Goal: Information Seeking & Learning: Learn about a topic

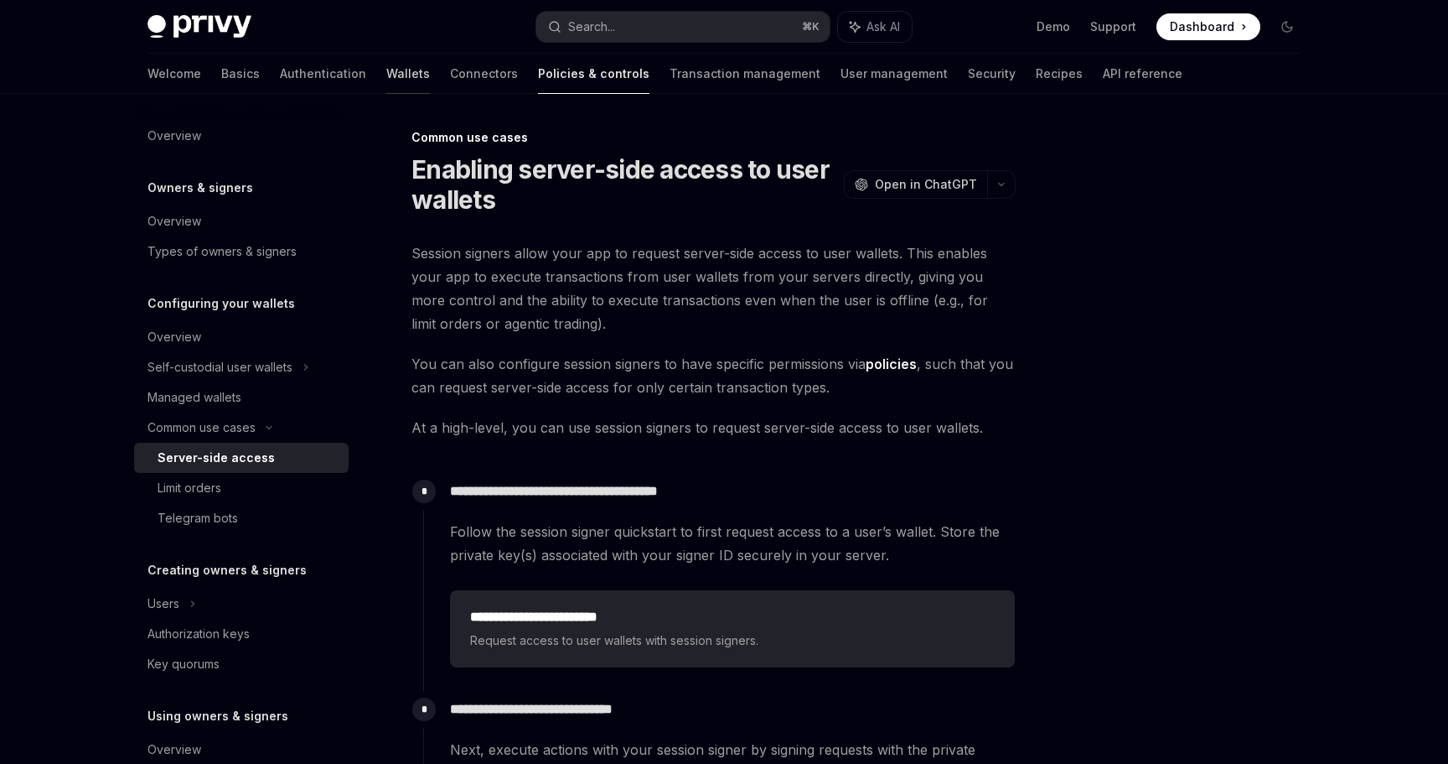
click at [386, 80] on link "Wallets" at bounding box center [408, 74] width 44 height 40
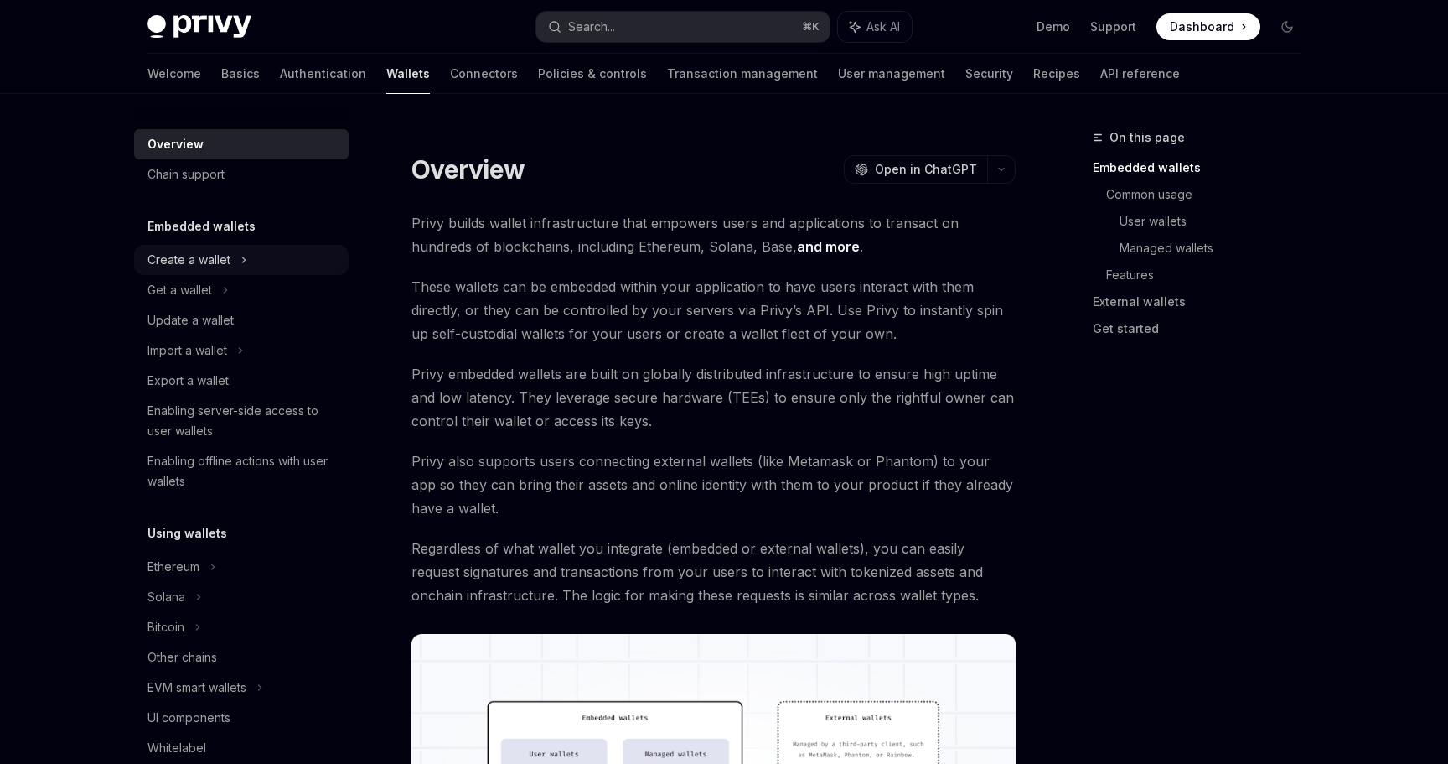
click at [201, 258] on div "Create a wallet" at bounding box center [189, 260] width 83 height 20
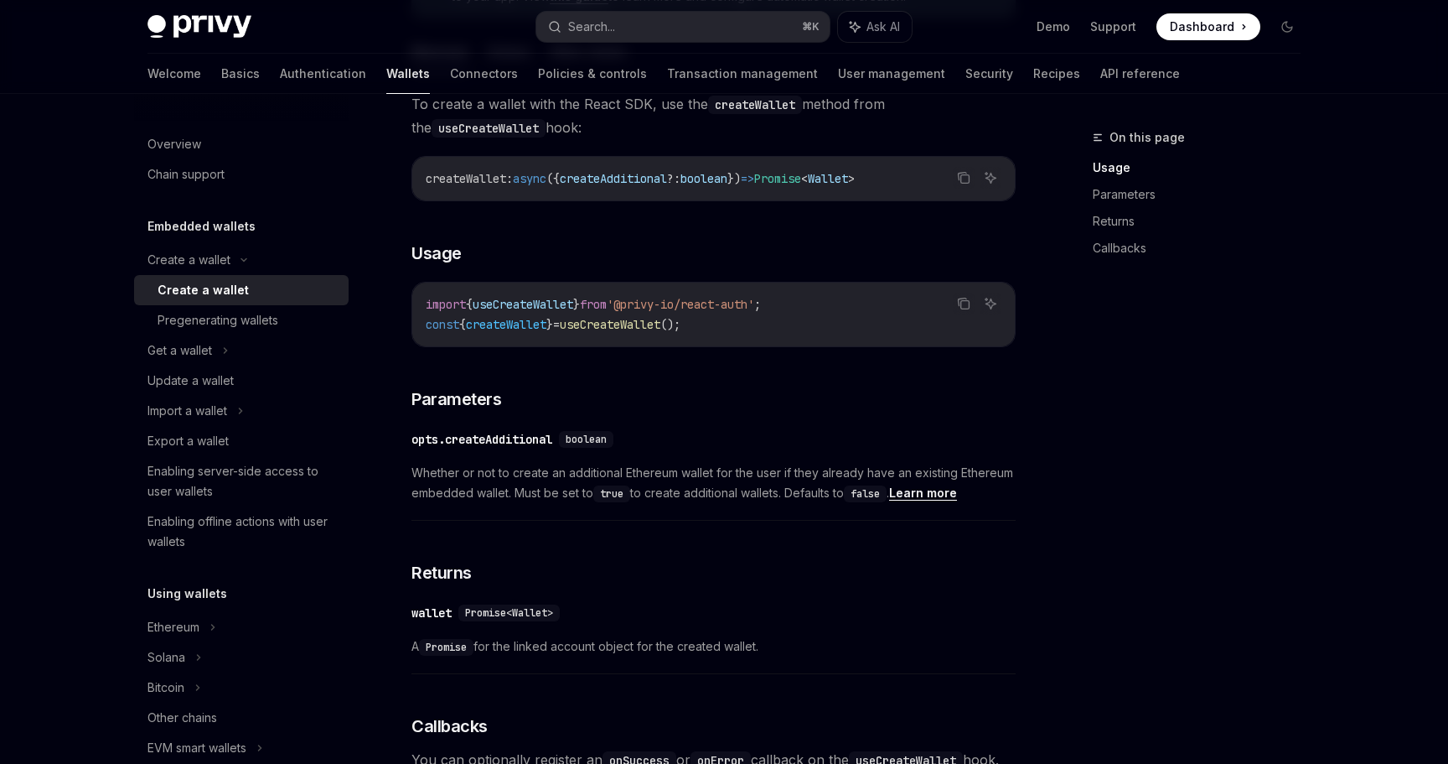
scroll to position [569, 0]
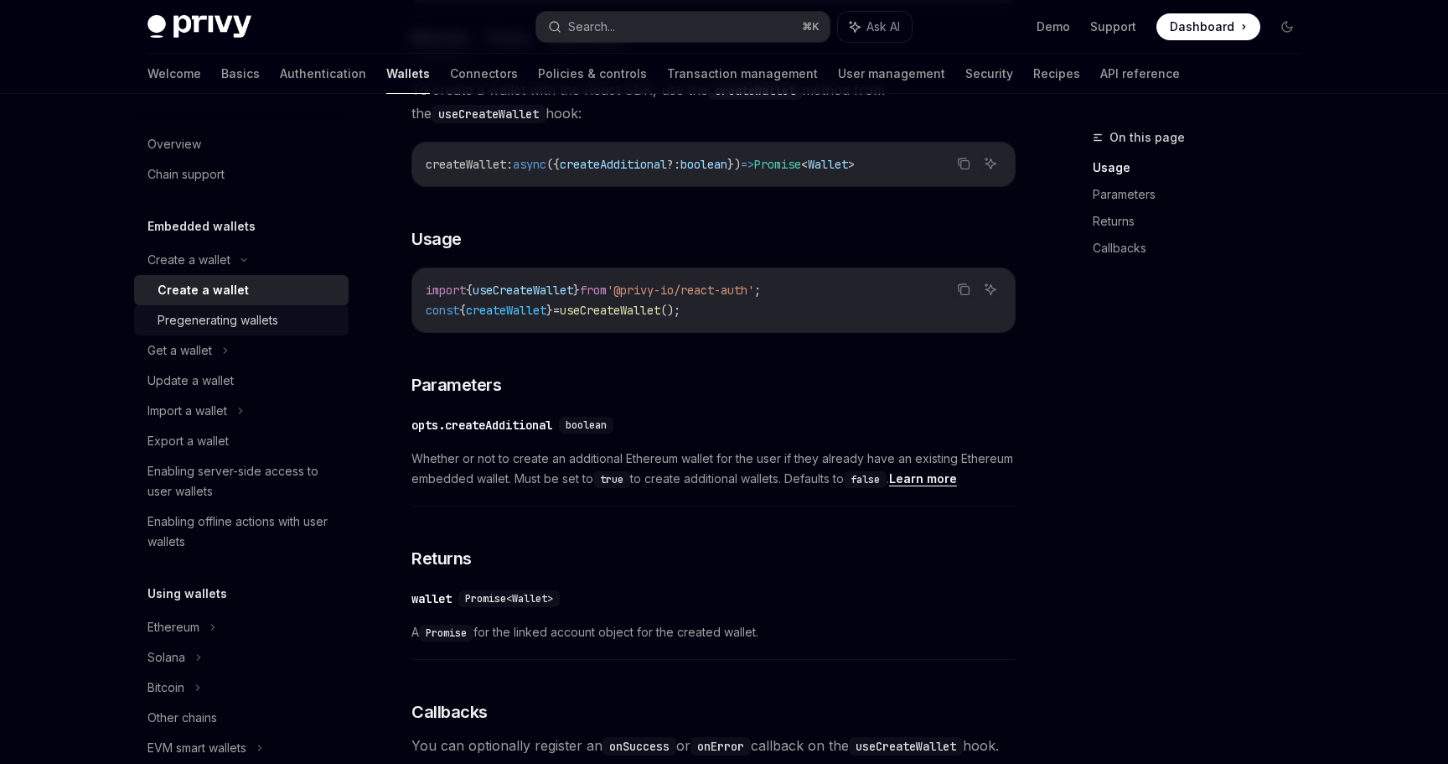
click at [215, 324] on div "Pregenerating wallets" at bounding box center [218, 320] width 121 height 20
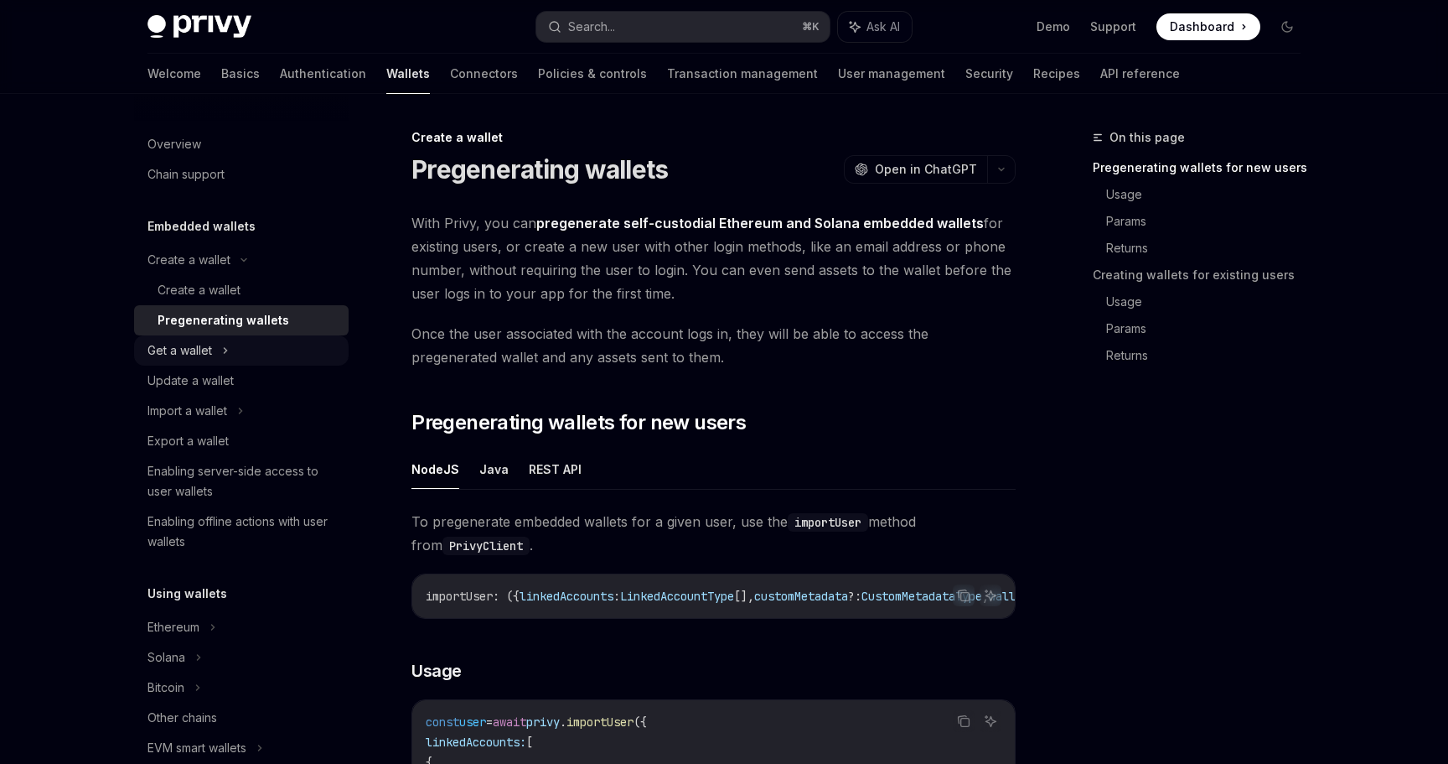
click at [195, 348] on div "Get a wallet" at bounding box center [180, 350] width 65 height 20
type textarea "*"
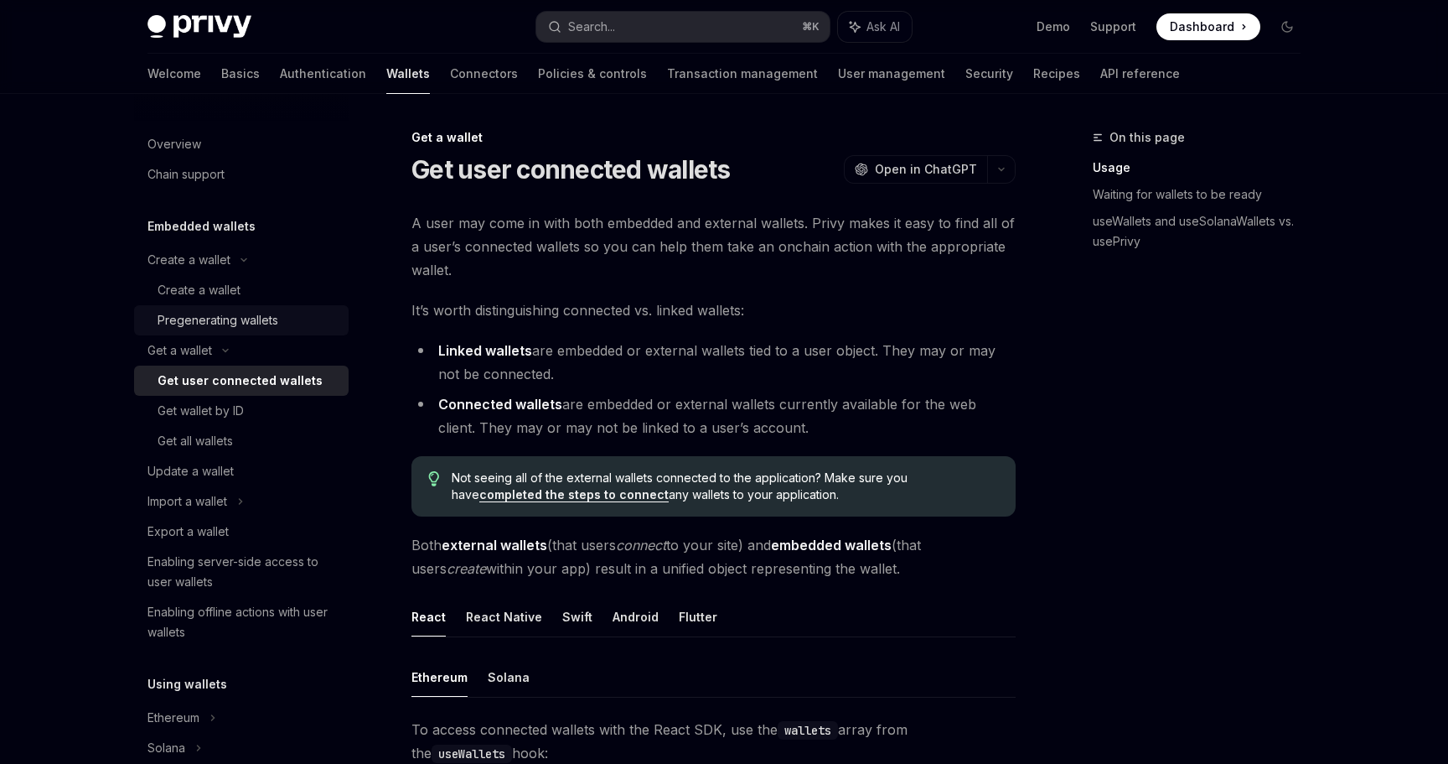
click at [197, 314] on div "Pregenerating wallets" at bounding box center [218, 320] width 121 height 20
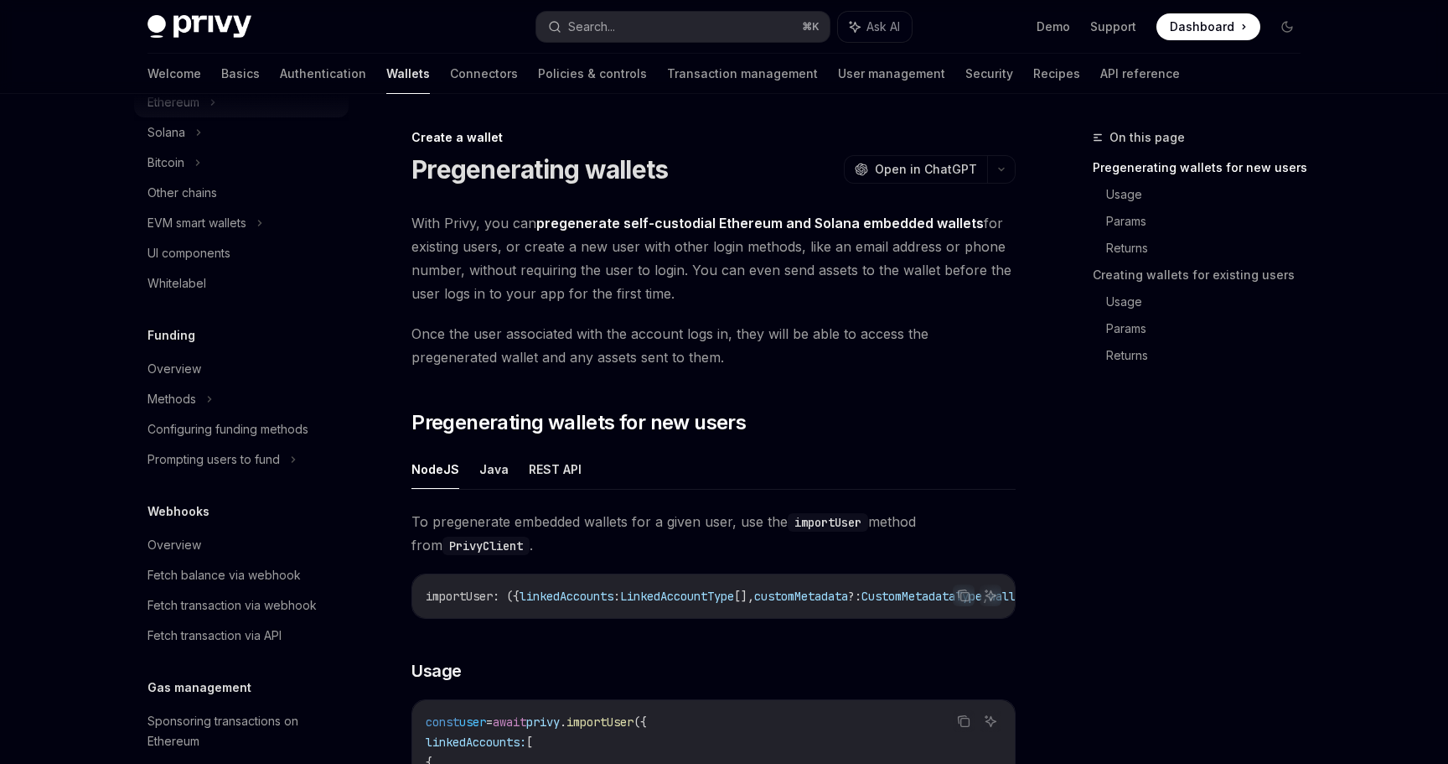
scroll to position [524, 0]
click at [177, 368] on div "Overview" at bounding box center [175, 370] width 54 height 20
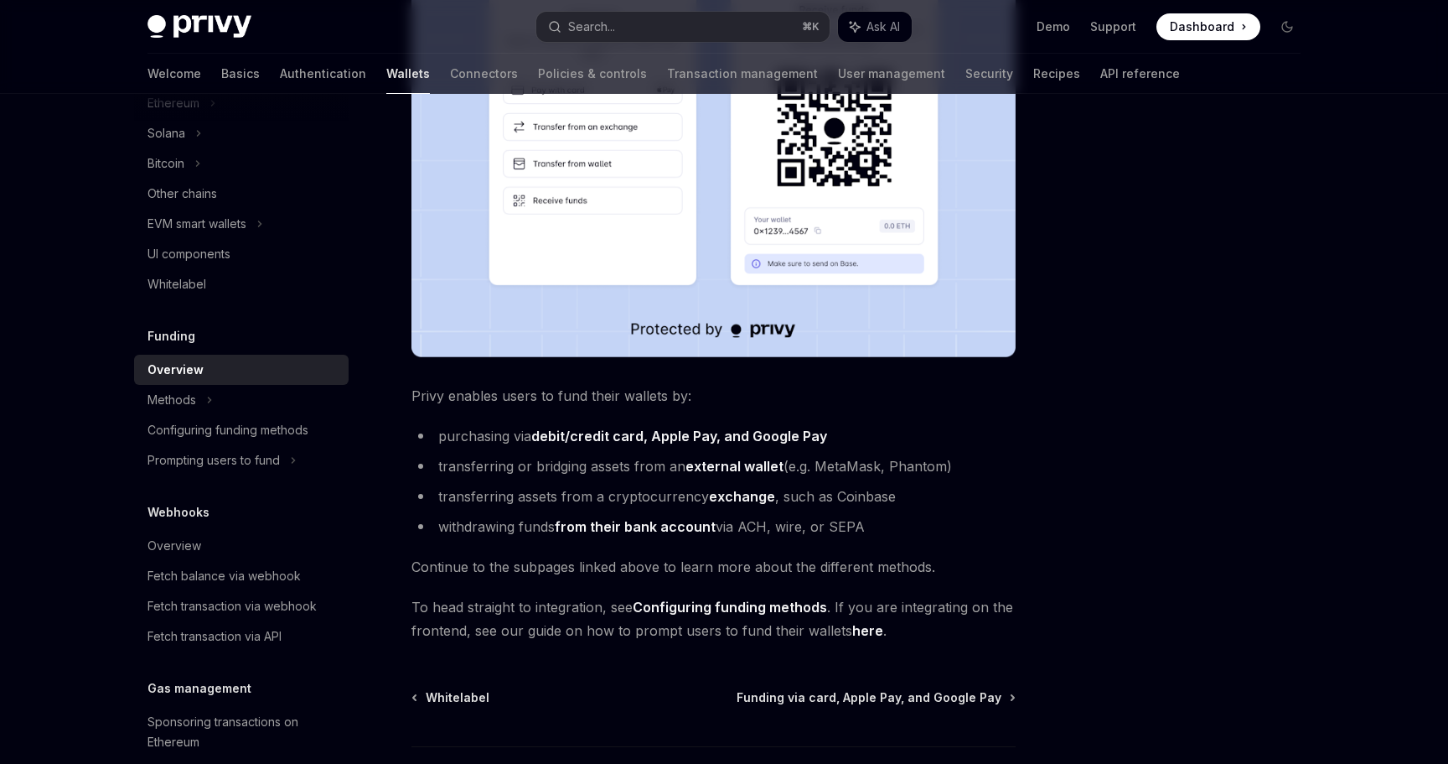
scroll to position [551, 0]
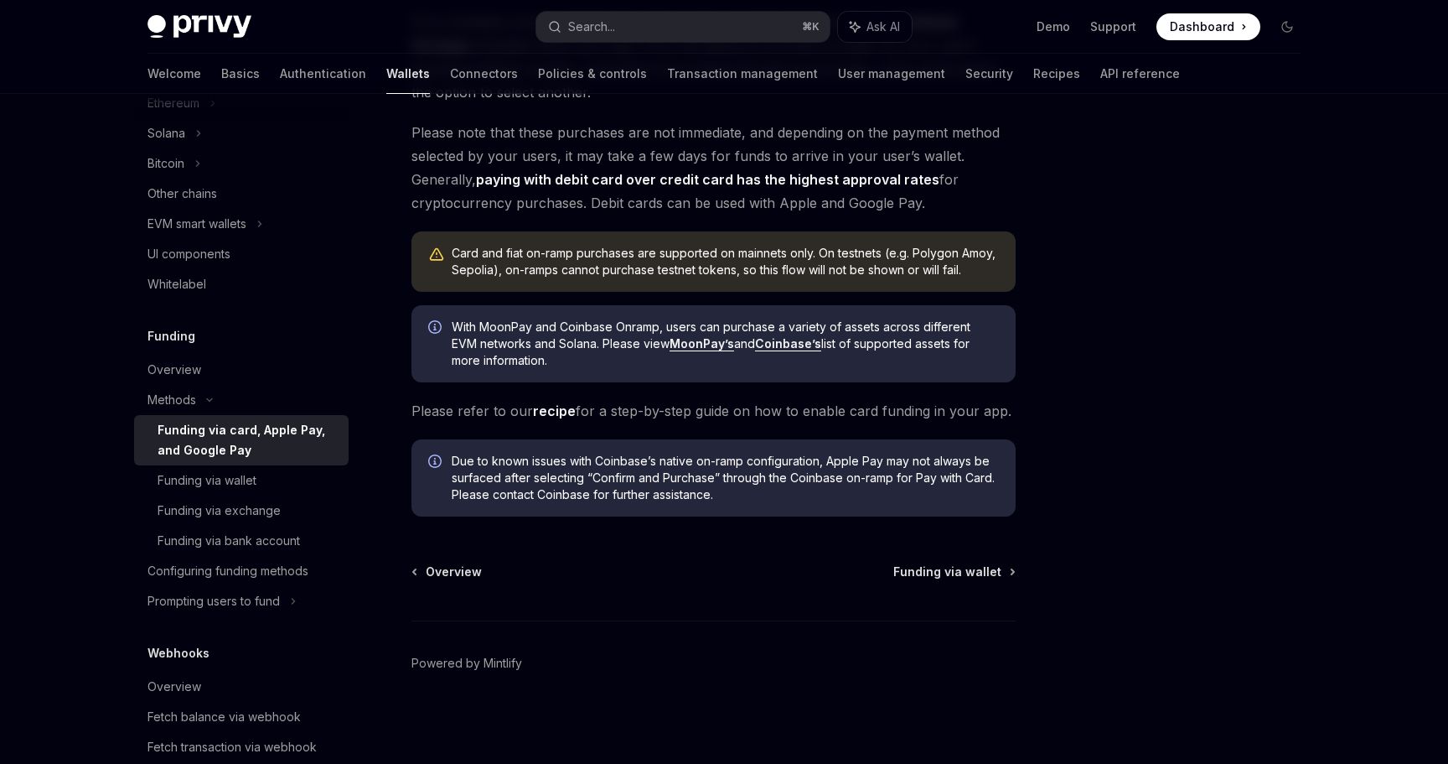
scroll to position [344, 0]
click at [200, 484] on div "Funding via wallet" at bounding box center [207, 480] width 99 height 20
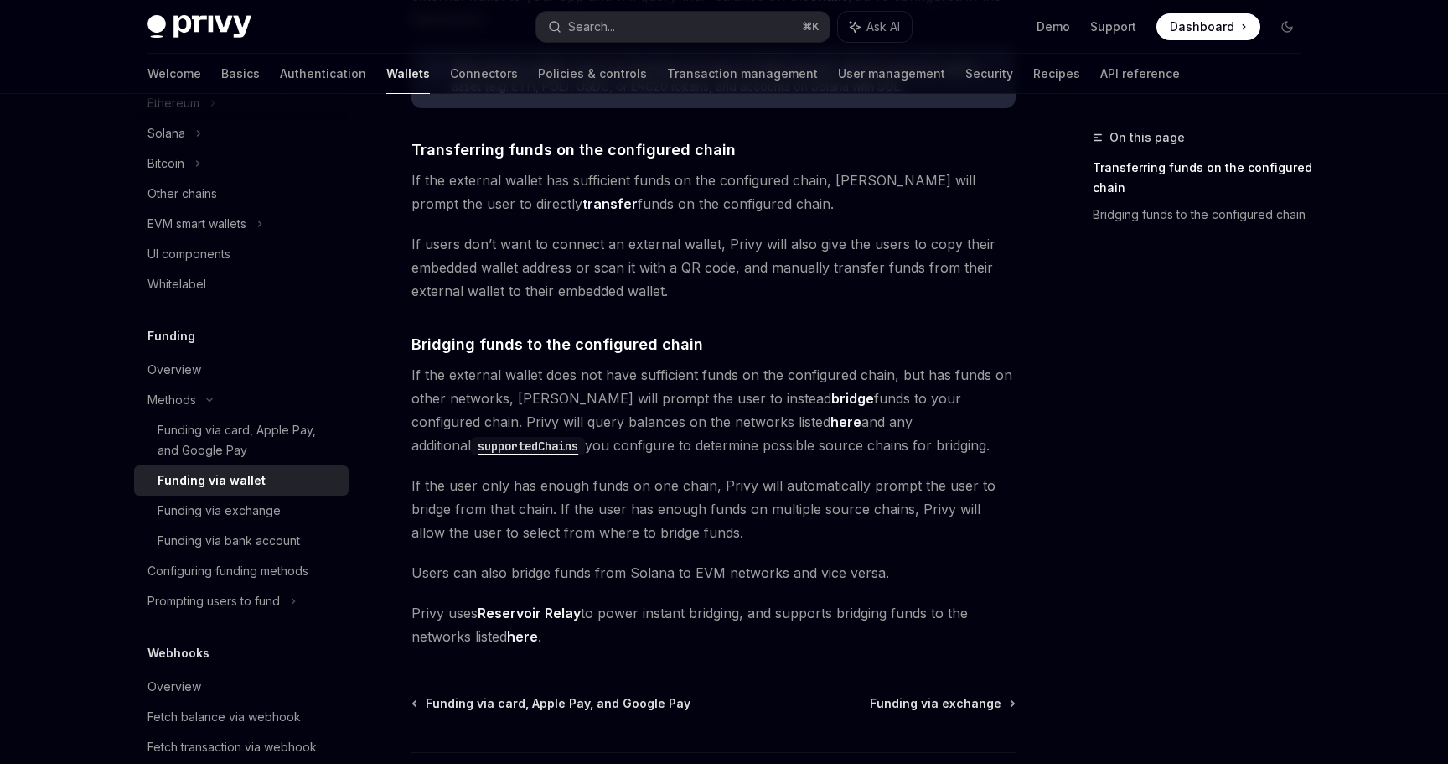
scroll to position [335, 0]
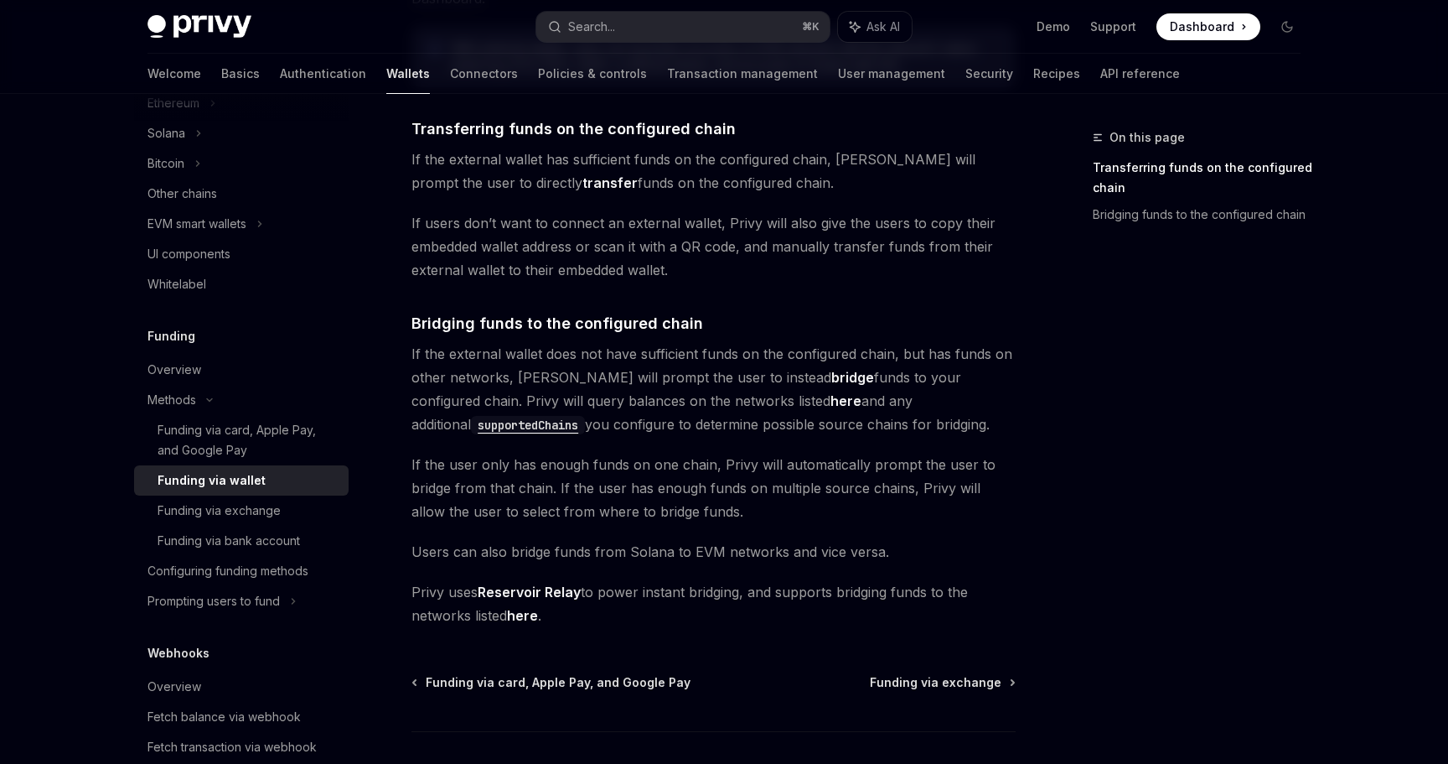
drag, startPoint x: 412, startPoint y: 160, endPoint x: 831, endPoint y: 183, distance: 419.7
click at [831, 183] on span "If the external wallet has sufficient funds on the configured chain, Privy will…" at bounding box center [714, 171] width 604 height 47
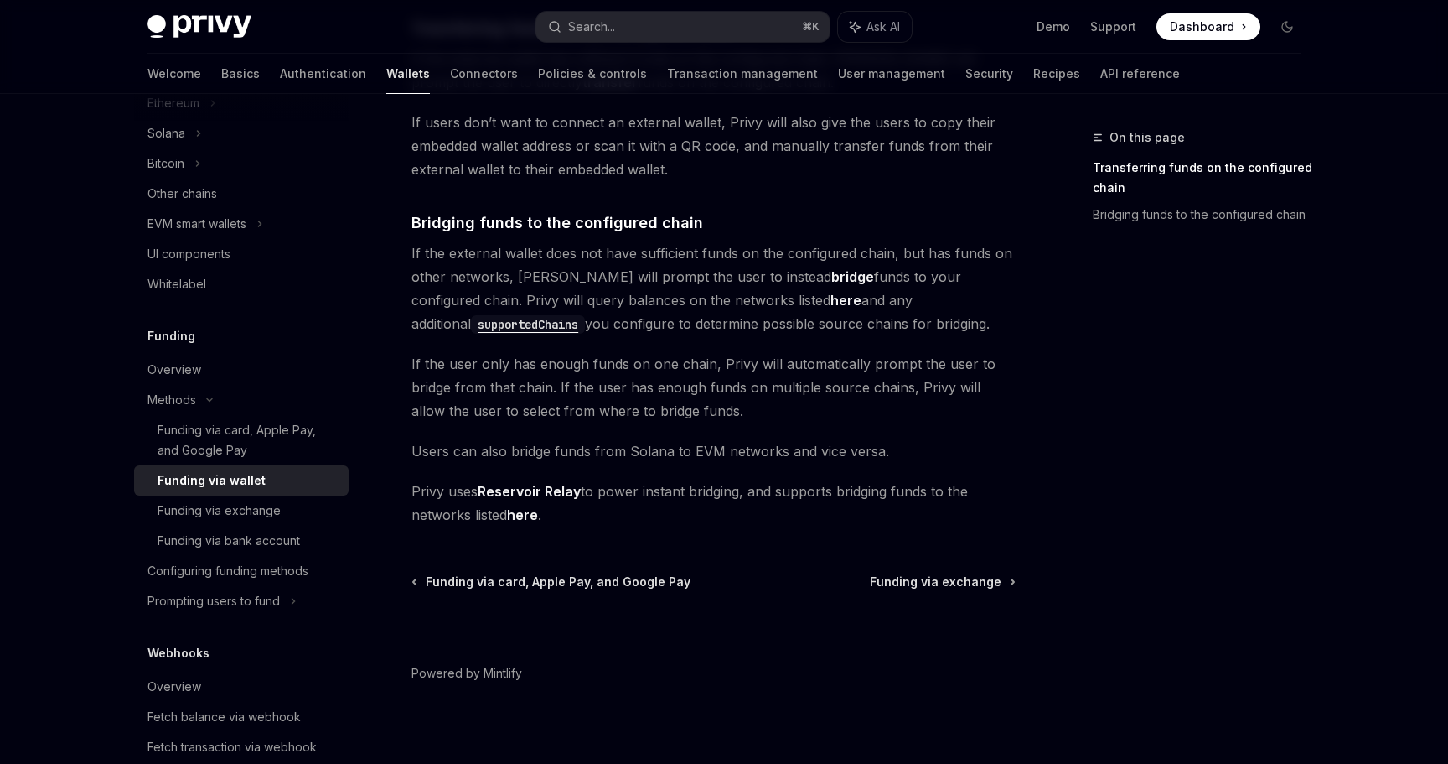
scroll to position [439, 0]
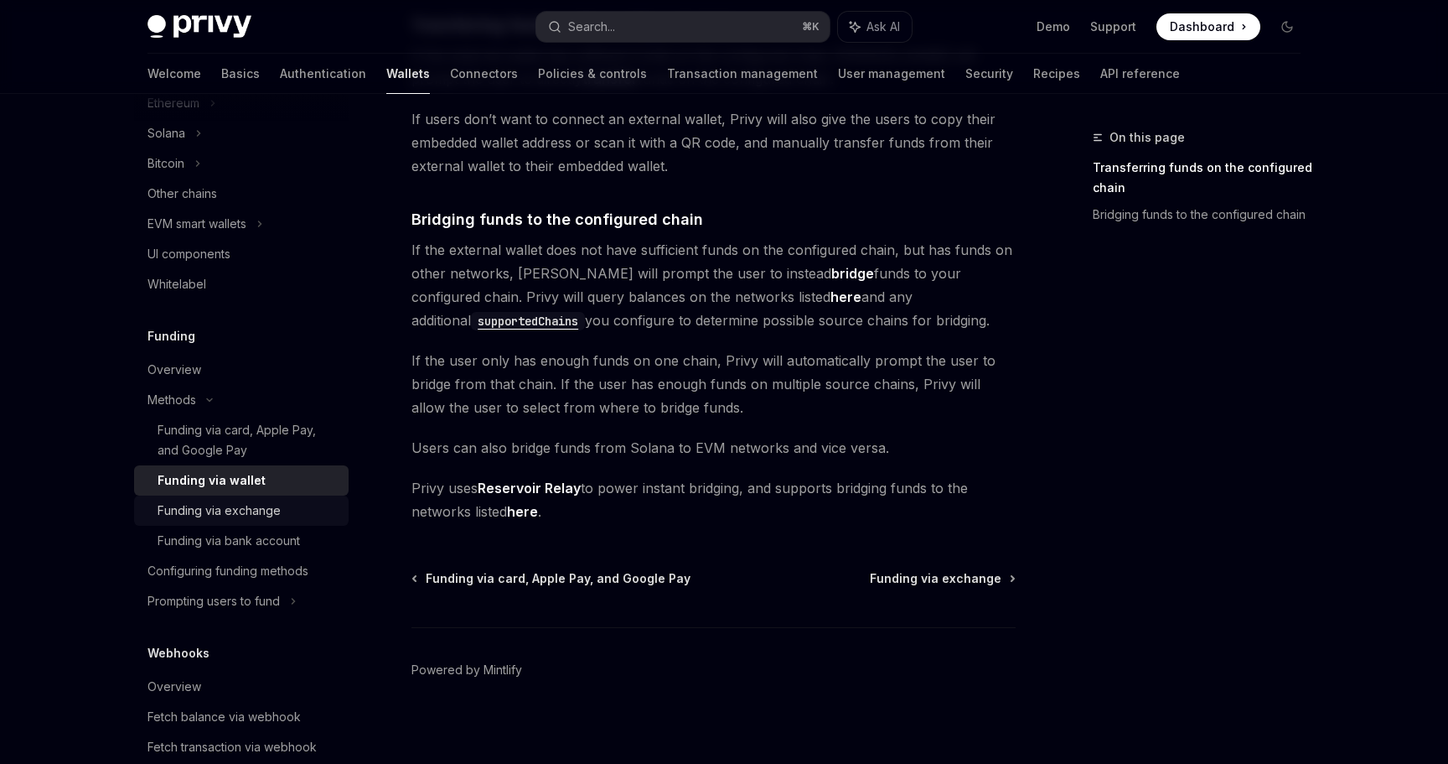
click at [209, 502] on div "Funding via exchange" at bounding box center [219, 510] width 123 height 20
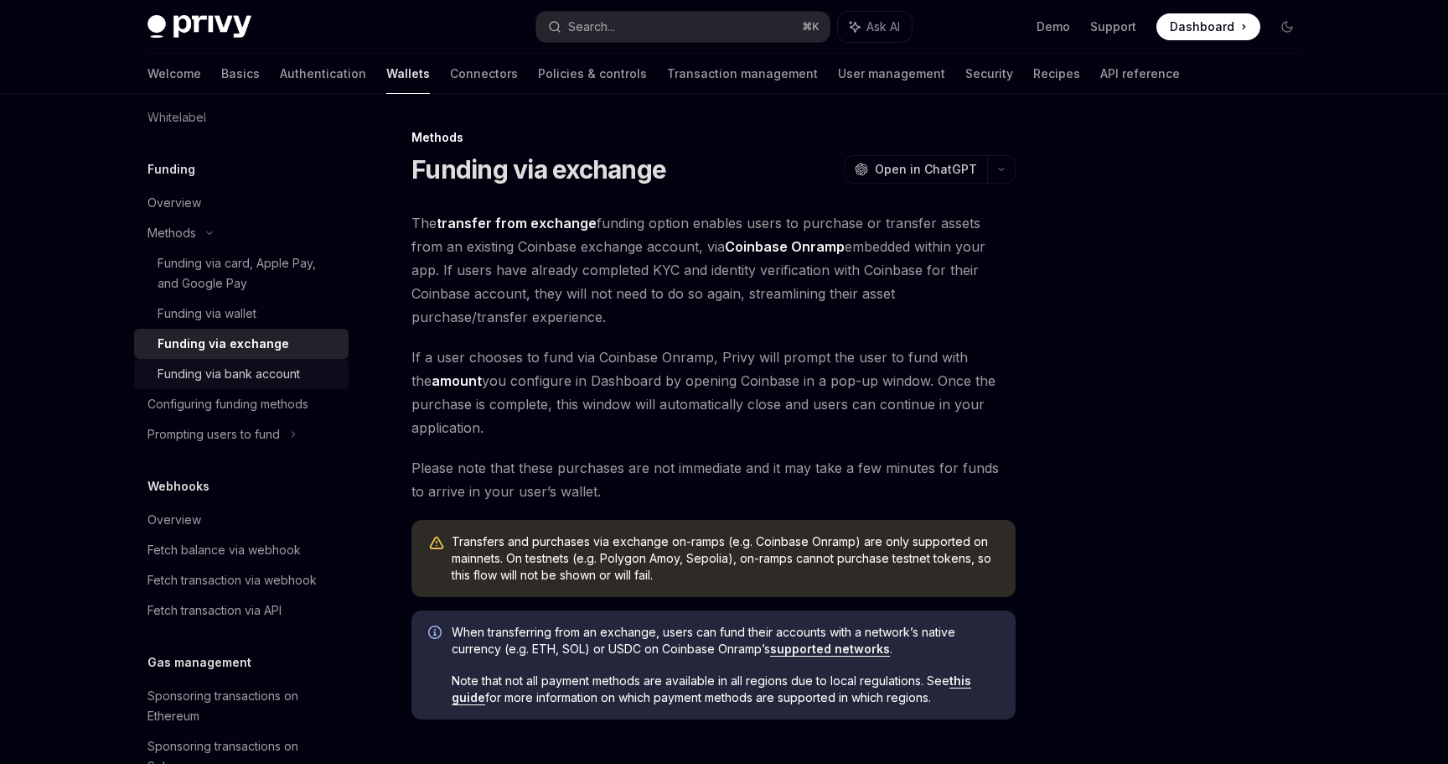
scroll to position [707, 0]
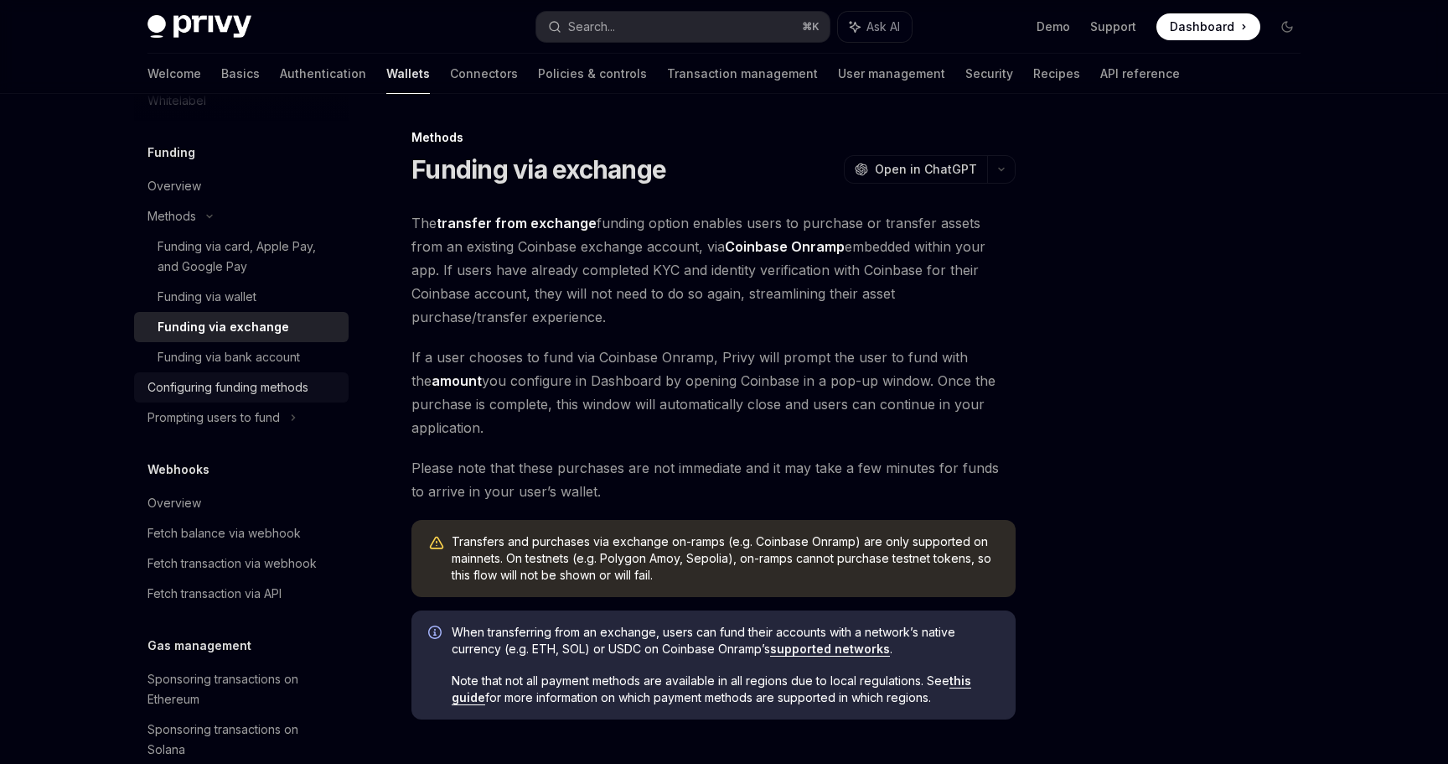
click at [210, 384] on div "Configuring funding methods" at bounding box center [228, 387] width 161 height 20
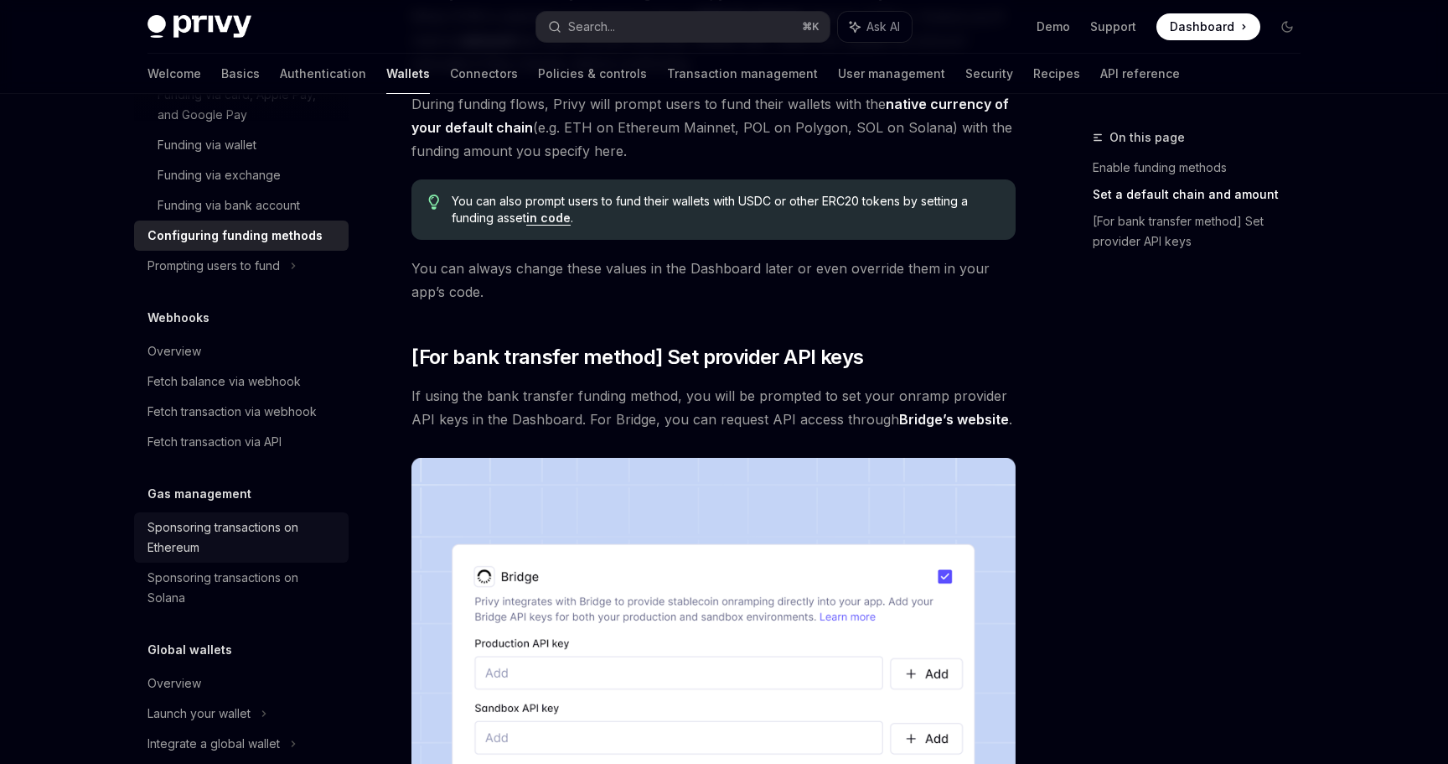
scroll to position [888, 0]
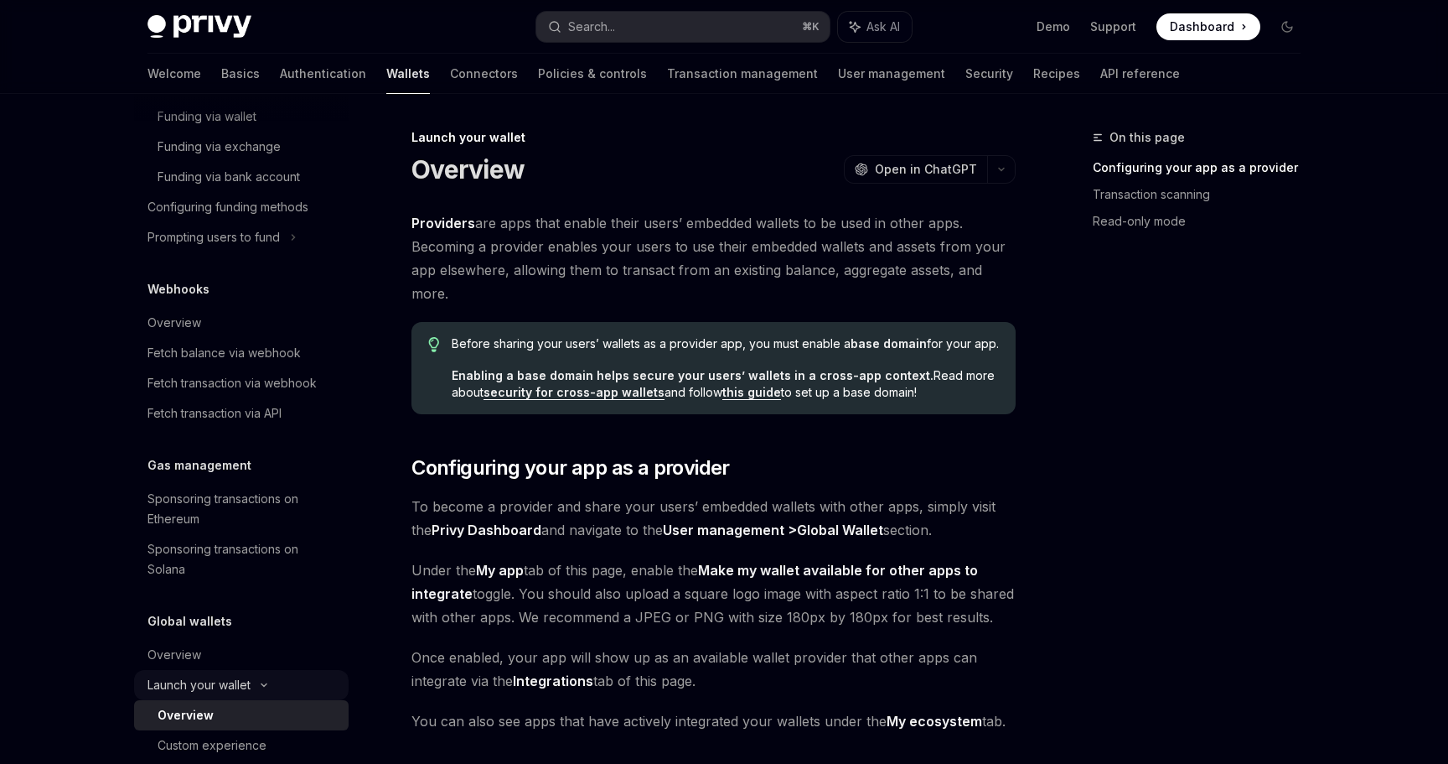
scroll to position [948, 0]
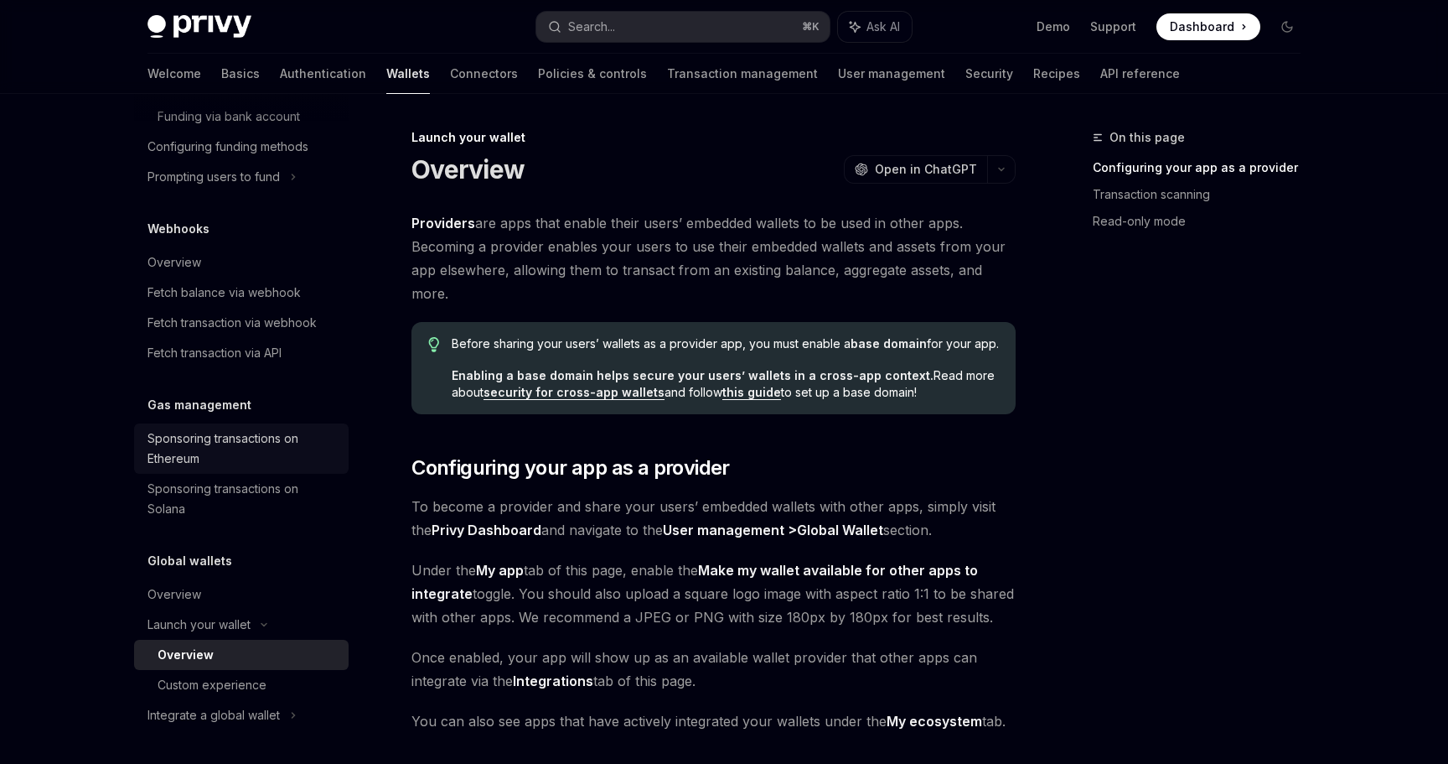
click at [222, 433] on div "Sponsoring transactions on Ethereum" at bounding box center [243, 448] width 191 height 40
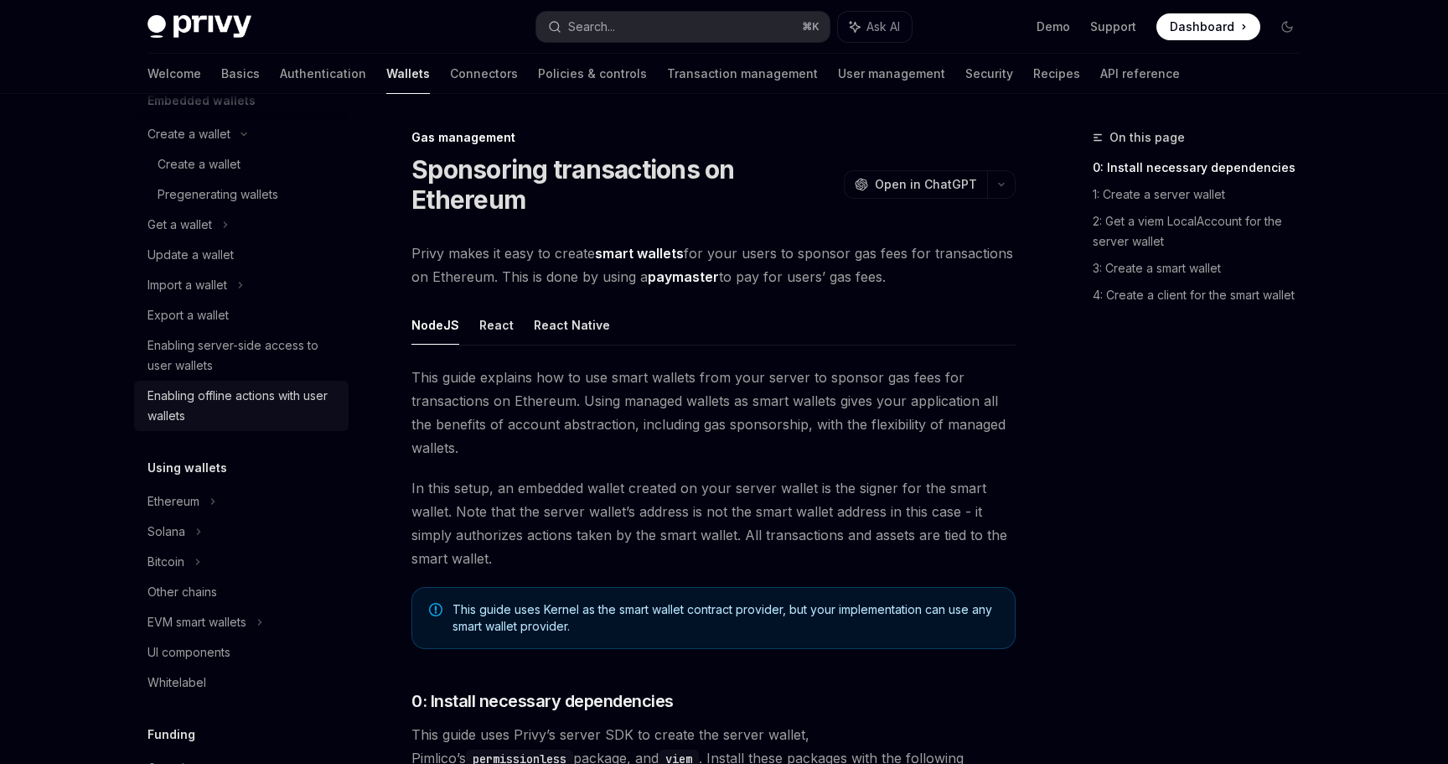
scroll to position [124, 0]
click at [226, 365] on div "Enabling server-side access to user wallets" at bounding box center [243, 357] width 191 height 40
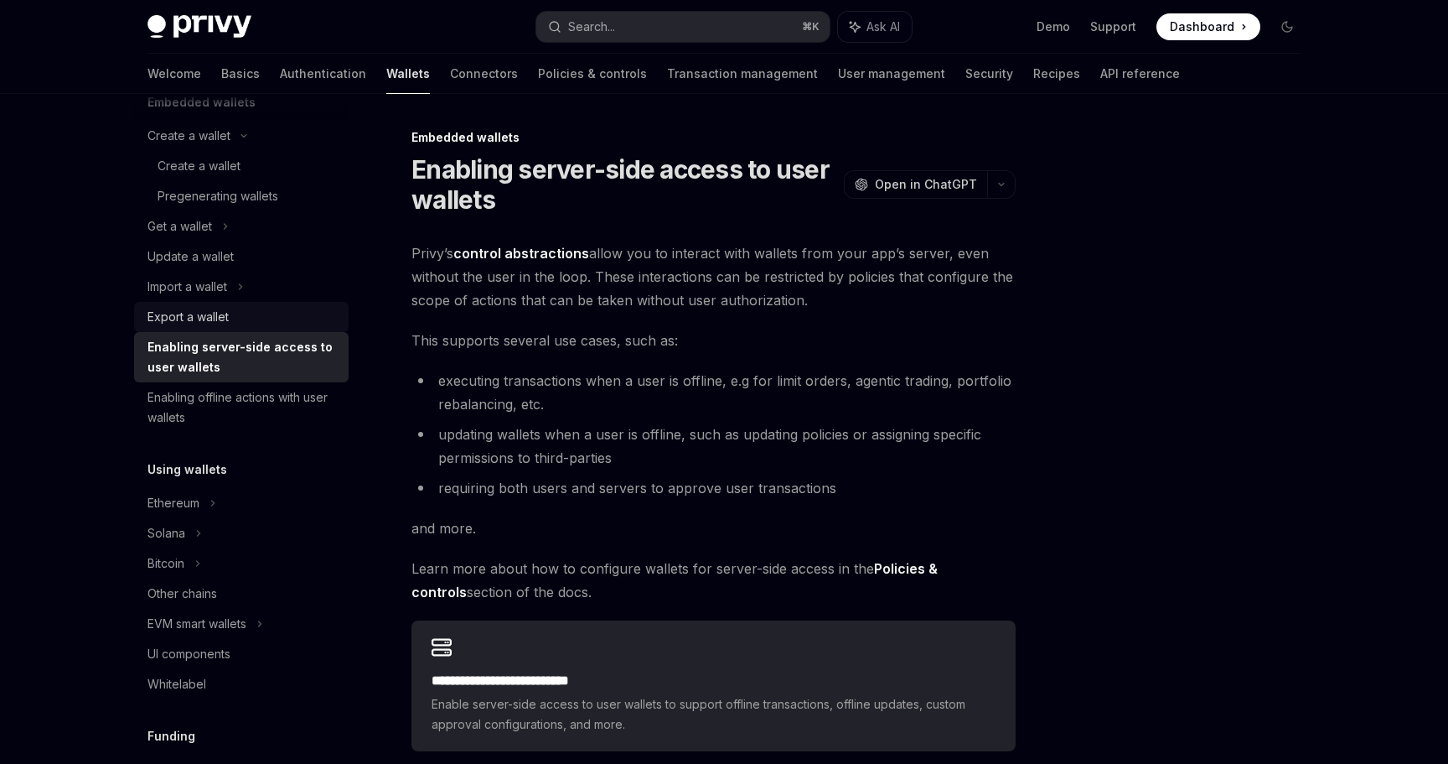
click at [205, 305] on link "Export a wallet" at bounding box center [241, 317] width 215 height 30
type textarea "*"
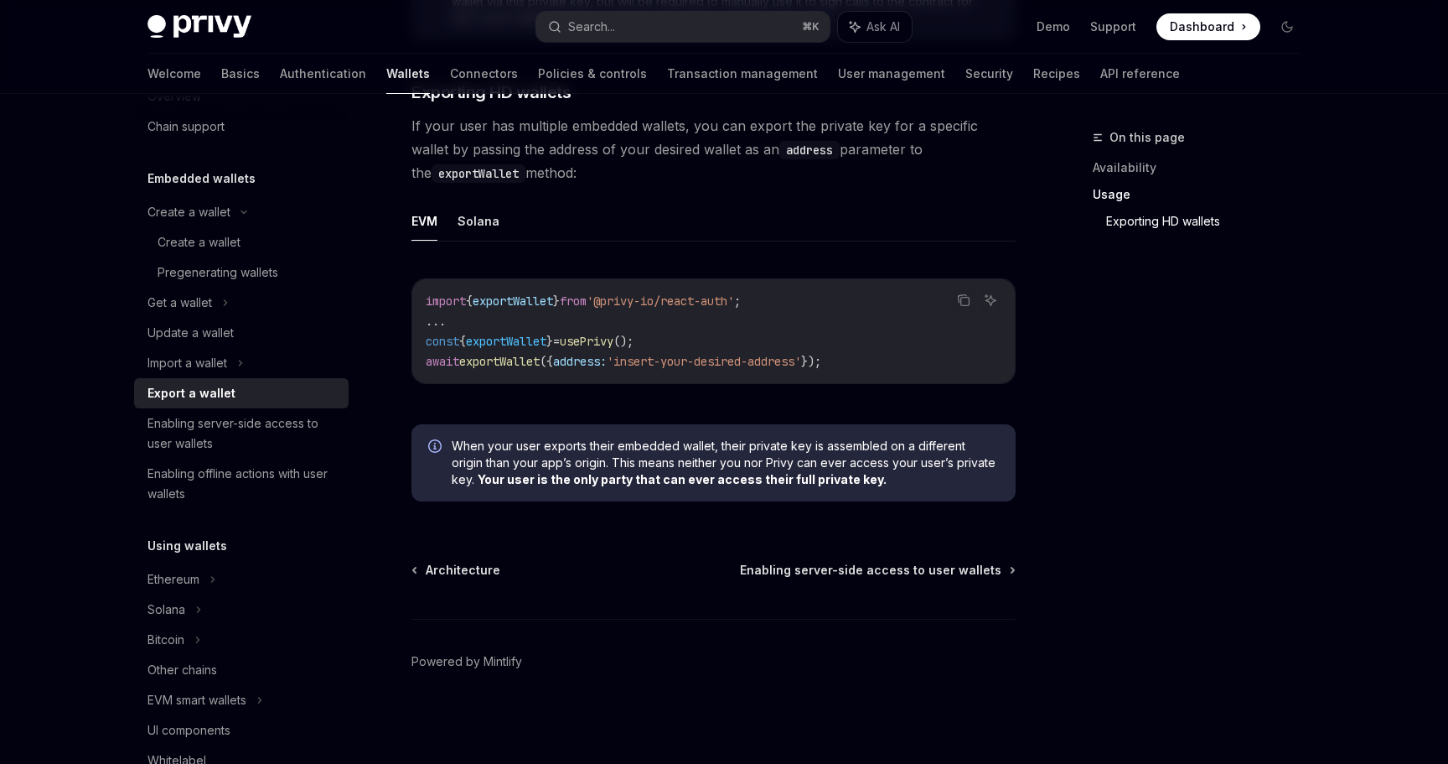
scroll to position [1665, 0]
